Goal: Task Accomplishment & Management: Complete application form

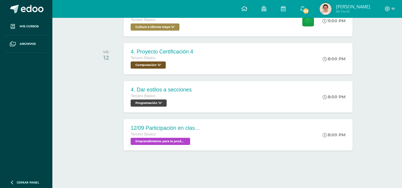
scroll to position [188, 0]
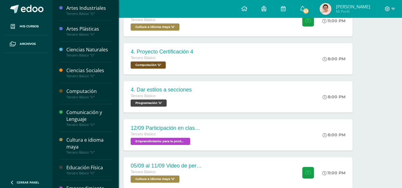
click at [85, 122] on div "Comunicación y Lenguaje" at bounding box center [88, 116] width 45 height 14
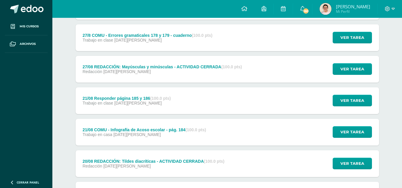
scroll to position [898, 0]
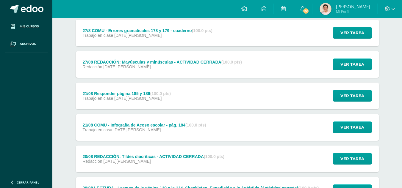
click at [112, 97] on span "Trabajo en clase" at bounding box center [97, 98] width 31 height 5
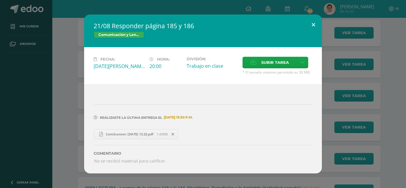
click at [307, 26] on button at bounding box center [313, 25] width 17 height 20
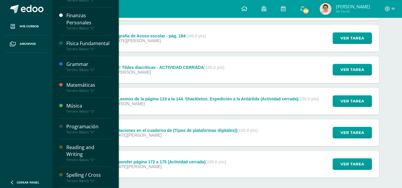
scroll to position [214, 0]
click at [74, 89] on div "Tercero Básico "U"" at bounding box center [88, 91] width 45 height 4
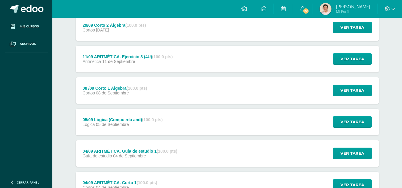
scroll to position [89, 0]
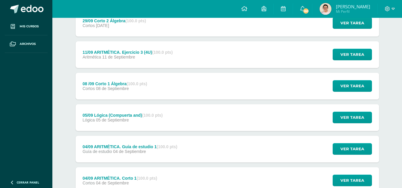
click at [144, 122] on div "Lógica 05 de Septiembre" at bounding box center [122, 120] width 80 height 5
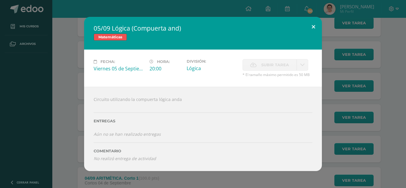
click at [311, 29] on button at bounding box center [313, 27] width 17 height 20
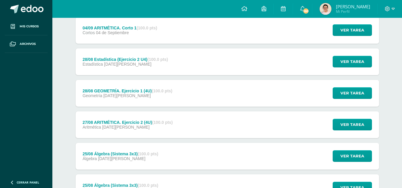
scroll to position [297, 0]
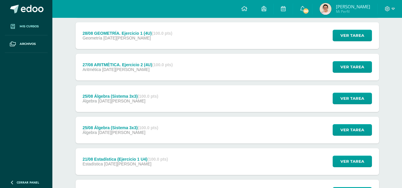
click at [33, 26] on span "Mis cursos" at bounding box center [29, 26] width 19 height 5
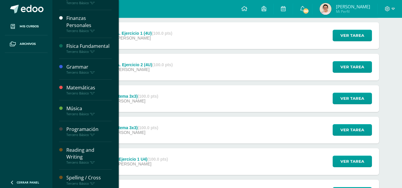
scroll to position [214, 0]
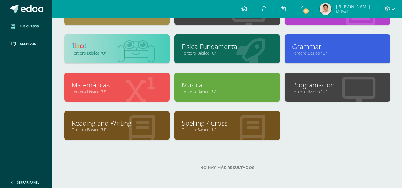
scroll to position [138, 0]
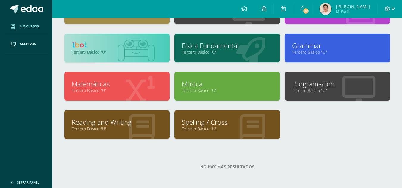
click at [128, 123] on link "Reading and Writing" at bounding box center [117, 122] width 90 height 9
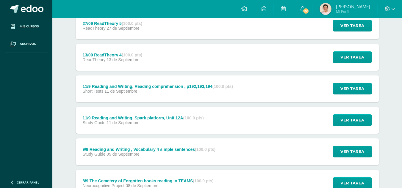
scroll to position [89, 0]
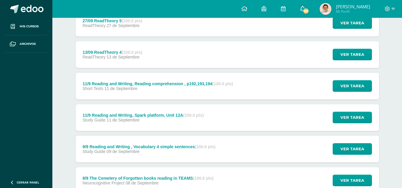
click at [312, 8] on link "160" at bounding box center [302, 9] width 19 height 18
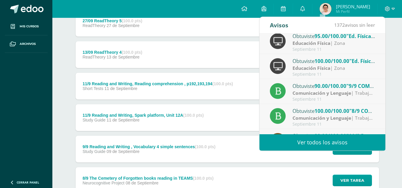
scroll to position [0, 0]
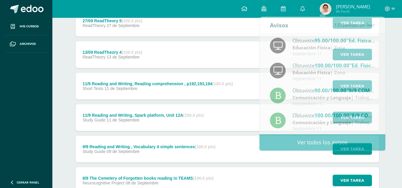
click at [231, 29] on div "27/09 ReadTheory 5 (100.0 pts) ReadTheory 27 de Septiembre Ver tarea 27/09 Read…" at bounding box center [226, 23] width 303 height 27
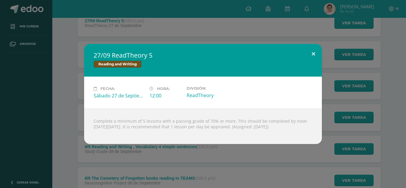
click at [317, 51] on button at bounding box center [313, 54] width 17 height 20
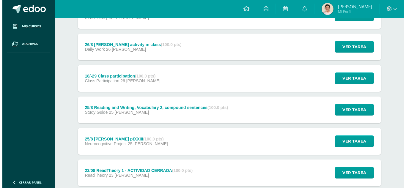
scroll to position [476, 0]
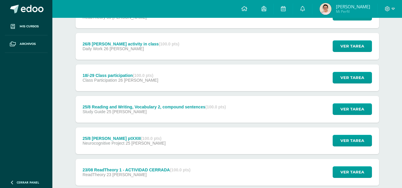
click at [202, 113] on div "Study Guide 25 [PERSON_NAME]" at bounding box center [153, 111] width 143 height 5
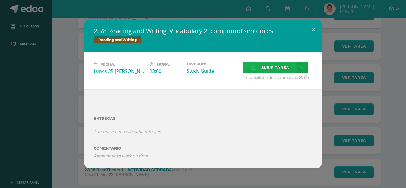
click at [267, 67] on span "Subir tarea" at bounding box center [275, 67] width 28 height 11
click at [0, 0] on input "Subir tarea" at bounding box center [0, 0] width 0 height 0
